Goal: Task Accomplishment & Management: Manage account settings

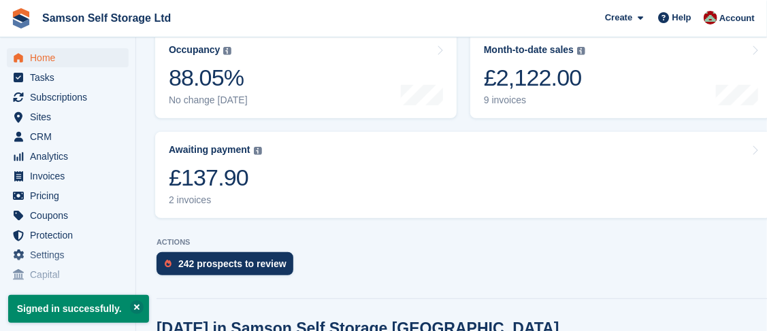
scroll to position [207, 0]
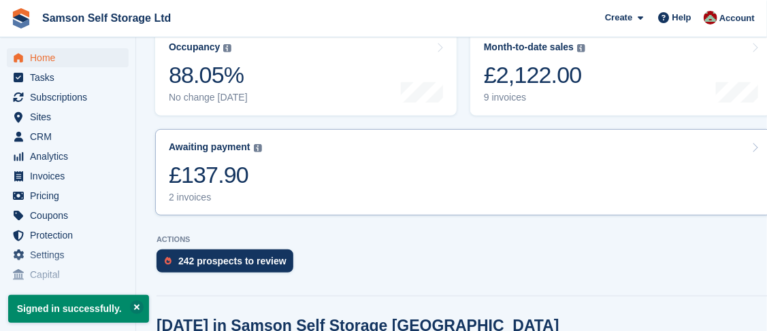
click at [218, 170] on div "£137.90" at bounding box center [215, 175] width 93 height 28
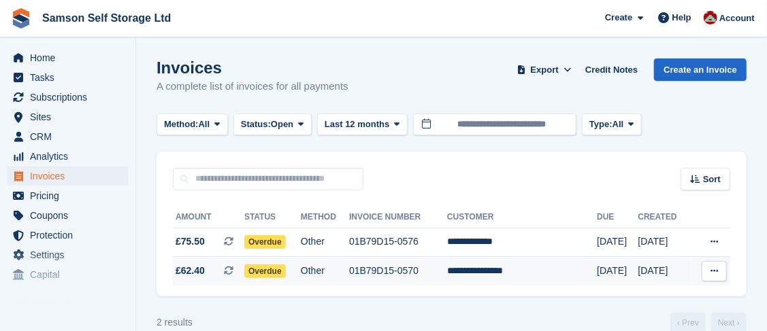
click at [272, 275] on span "Overdue" at bounding box center [265, 272] width 42 height 14
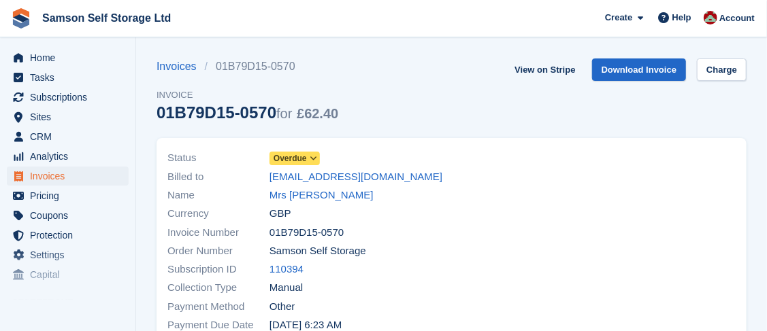
click at [306, 163] on span "Overdue" at bounding box center [294, 159] width 50 height 14
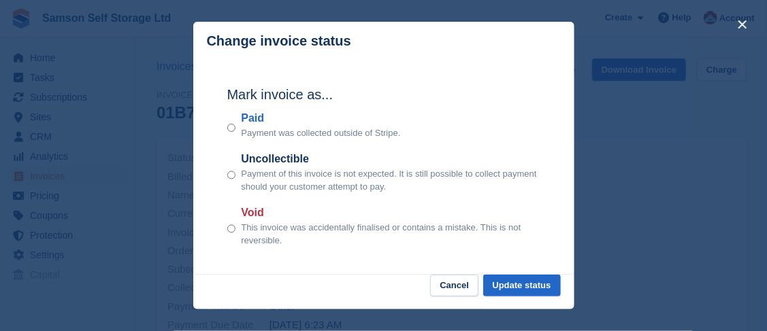
click at [243, 119] on label "Paid" at bounding box center [320, 118] width 159 height 16
click at [521, 292] on button "Update status" at bounding box center [522, 286] width 78 height 22
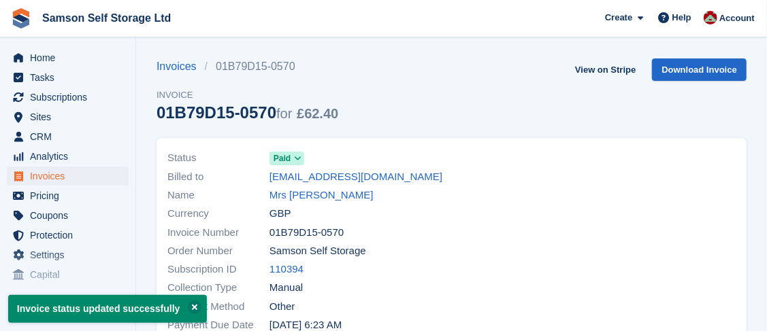
click at [47, 56] on span "Home" at bounding box center [71, 57] width 82 height 19
